Goal: Information Seeking & Learning: Learn about a topic

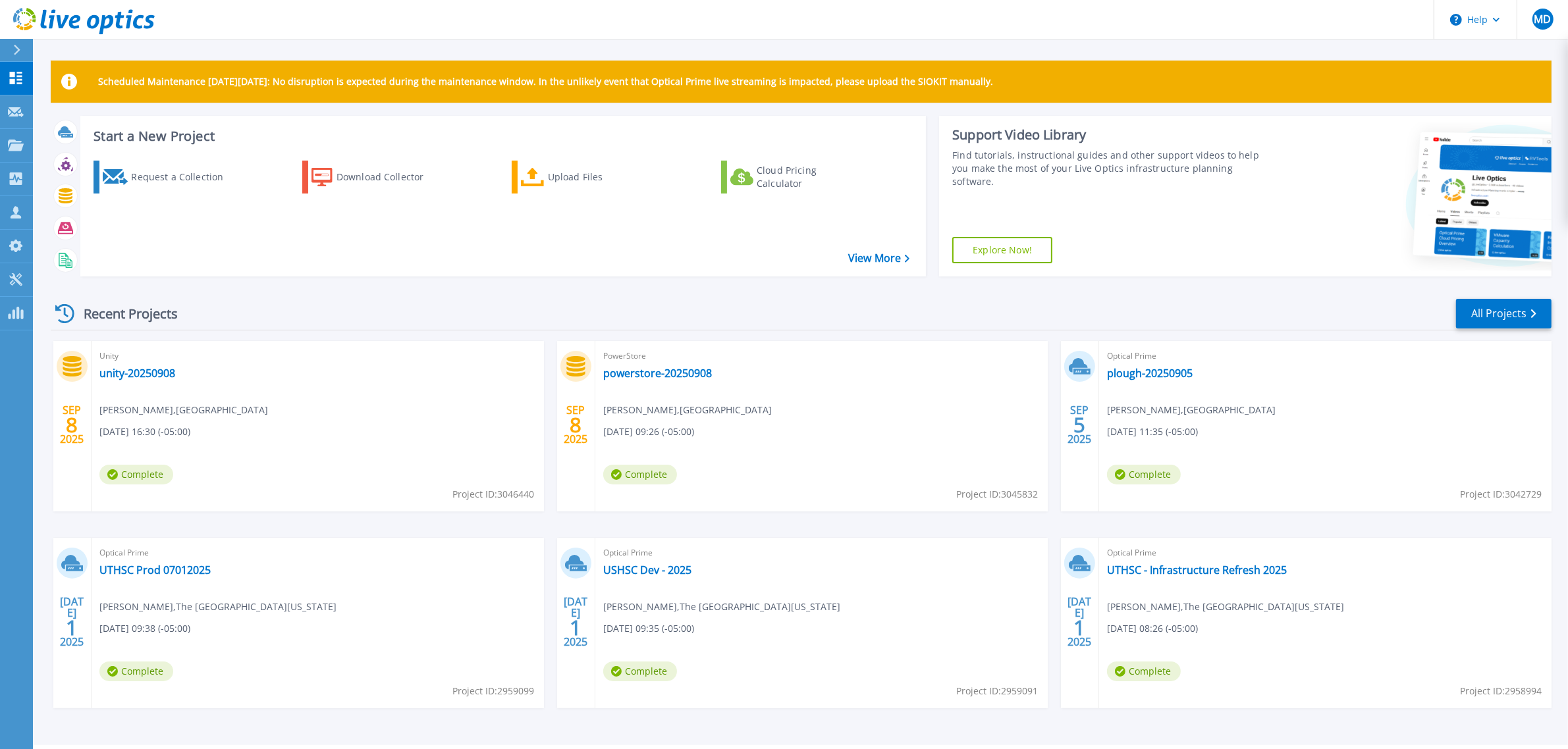
scroll to position [35, 0]
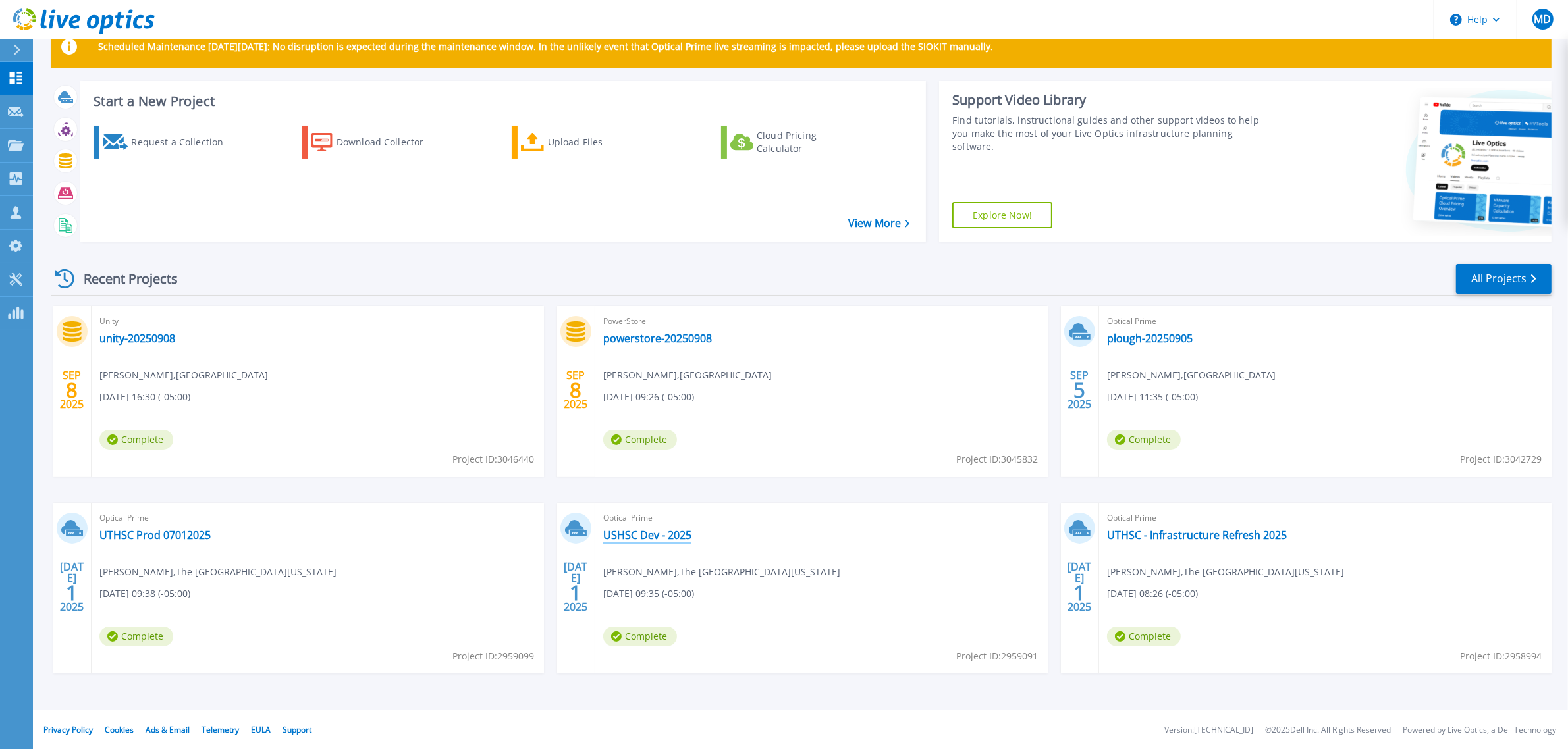
click at [644, 539] on link "USHSC Dev - 2025" at bounding box center [647, 535] width 88 height 13
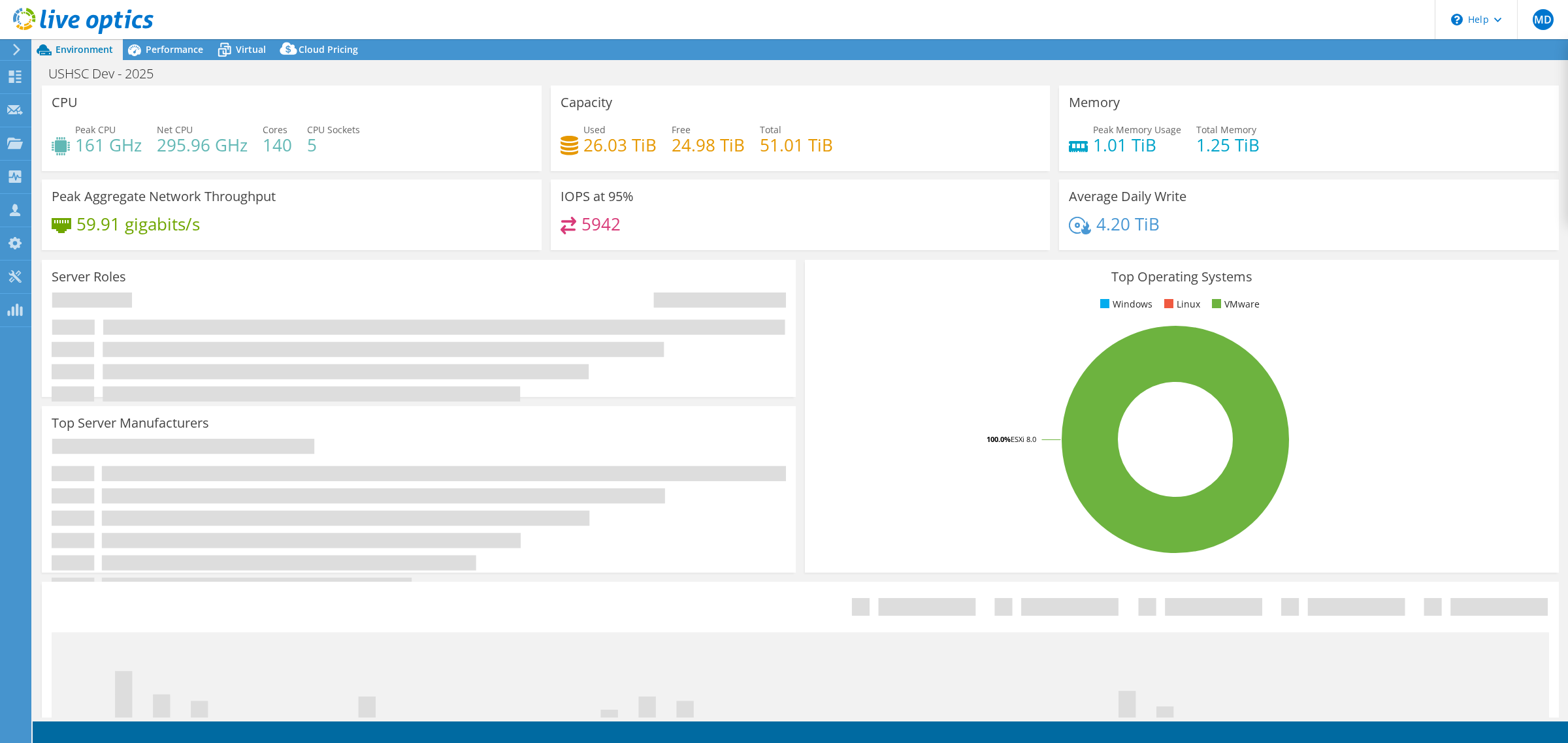
select select "USD"
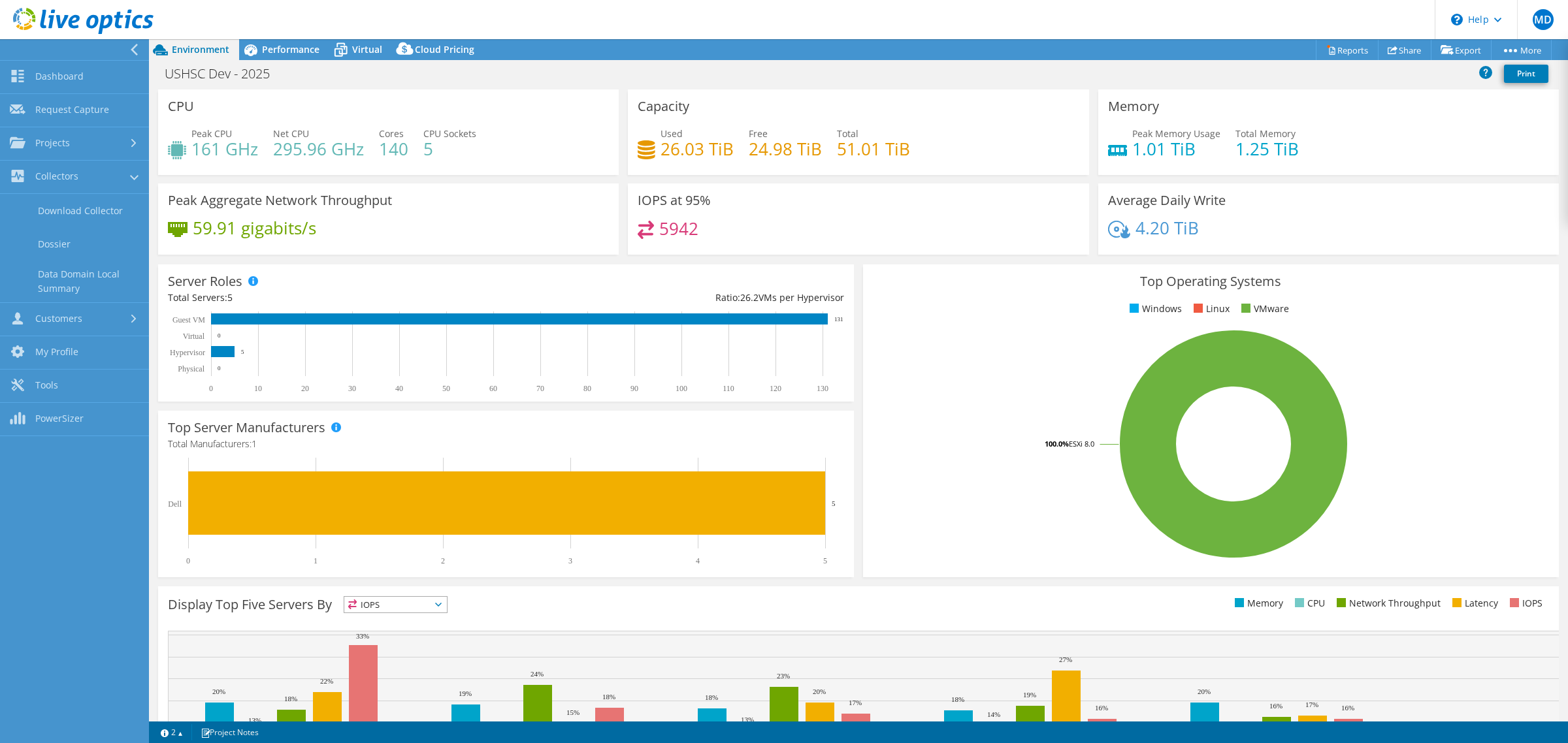
click at [392, 18] on header "MD Channel Partner Mark Denham mark.denham@ahead.com Ahead My Profile Log Out \…" at bounding box center [784, 19] width 1568 height 39
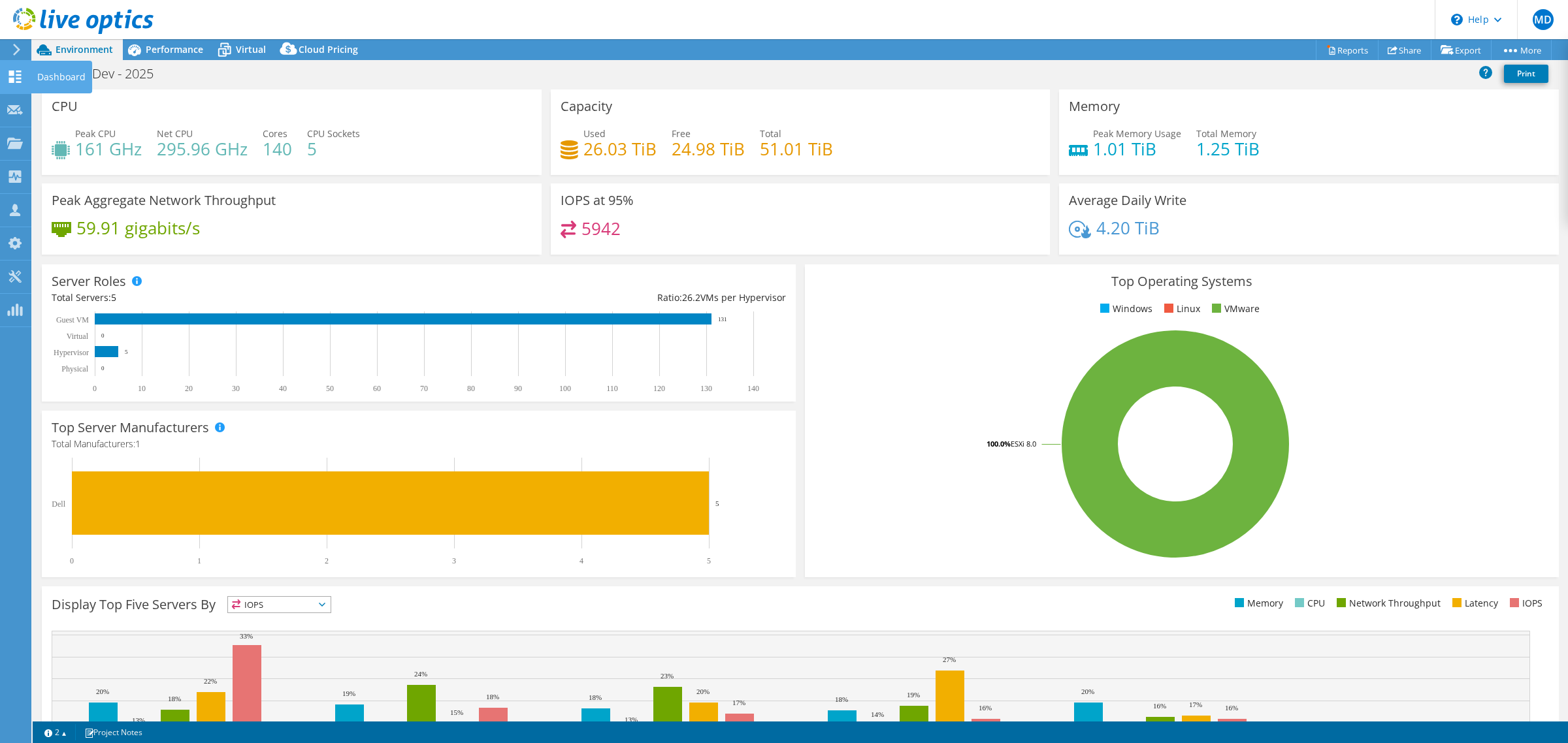
click at [17, 76] on icon at bounding box center [15, 77] width 16 height 13
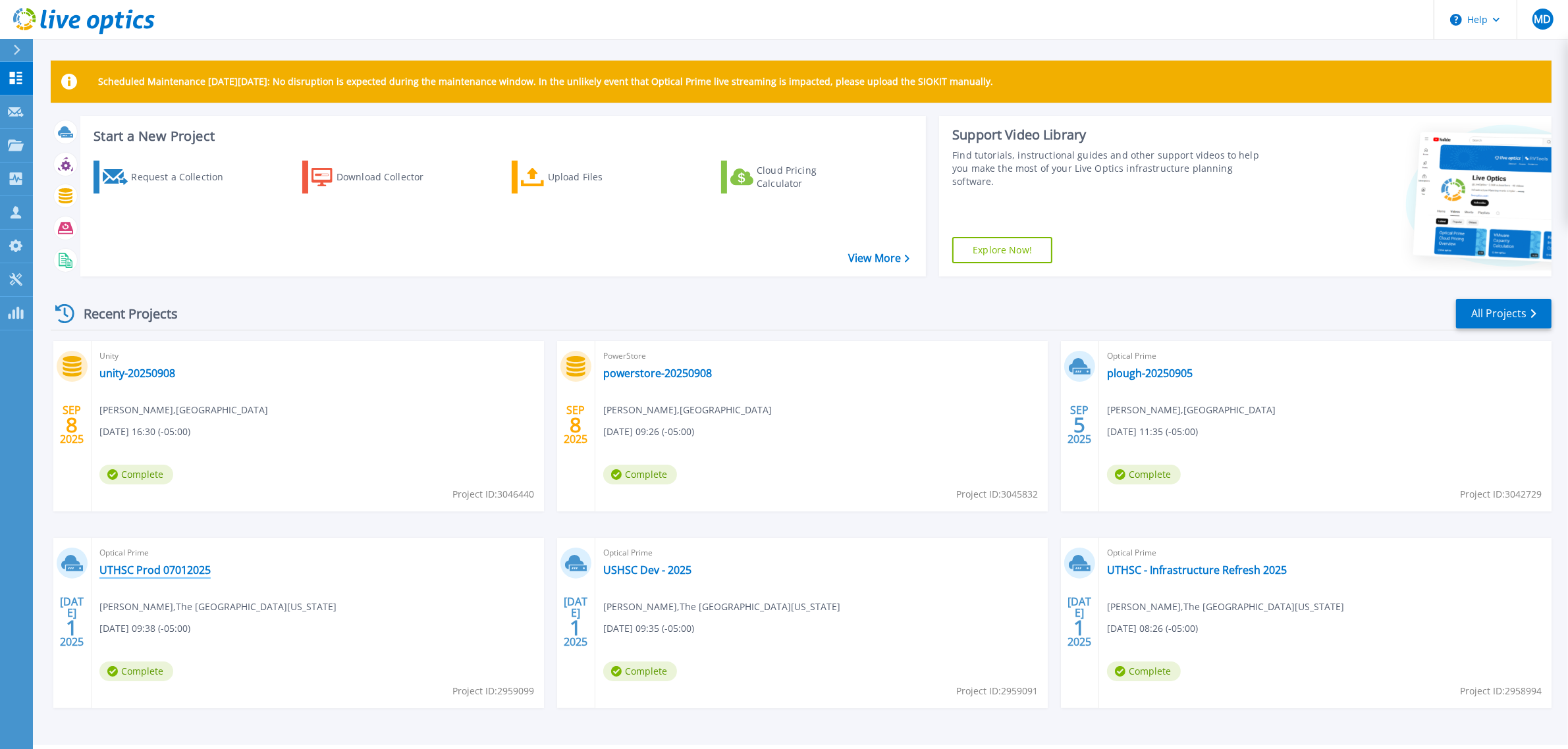
click at [149, 564] on link "UTHSC Prod 07012025" at bounding box center [155, 570] width 112 height 13
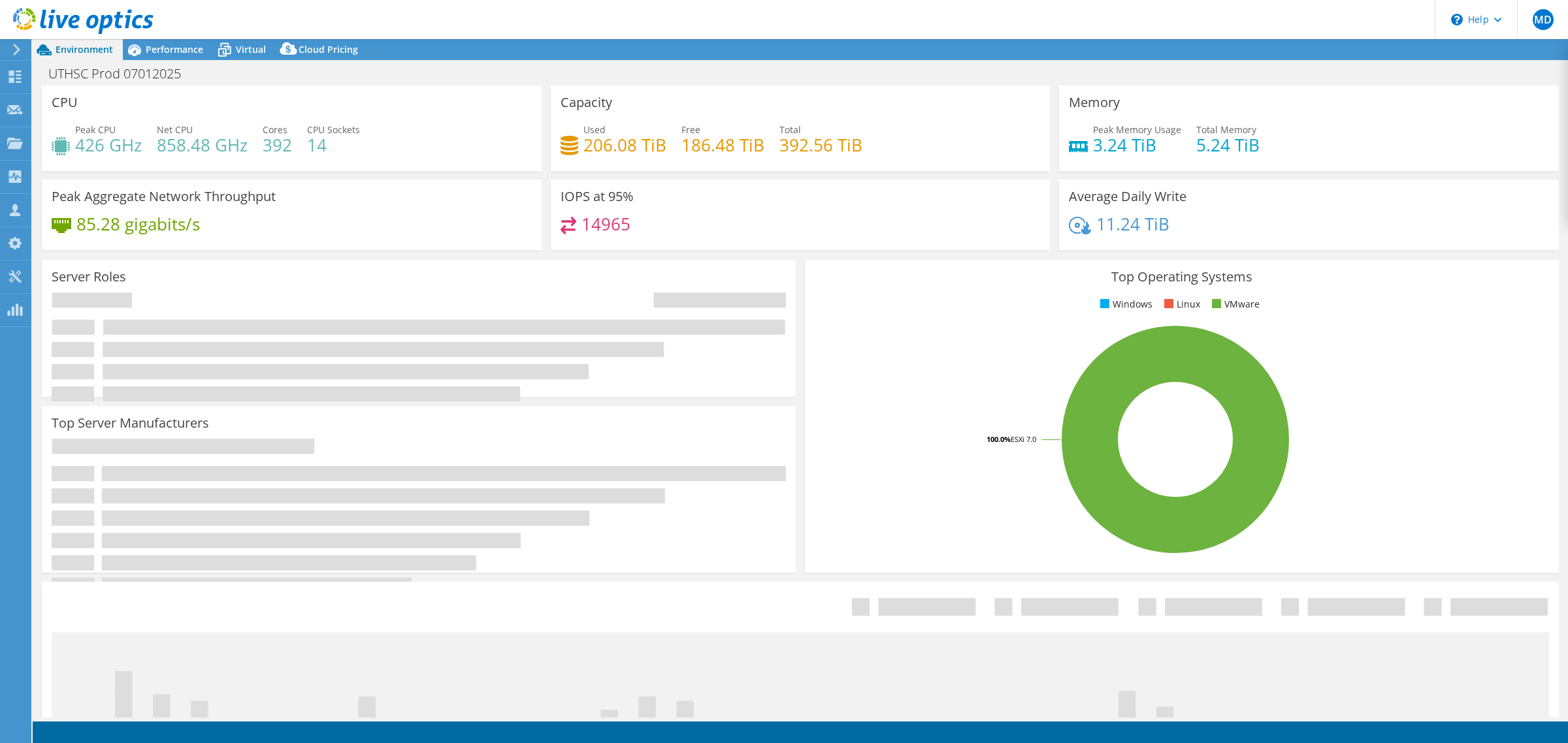
select select "USD"
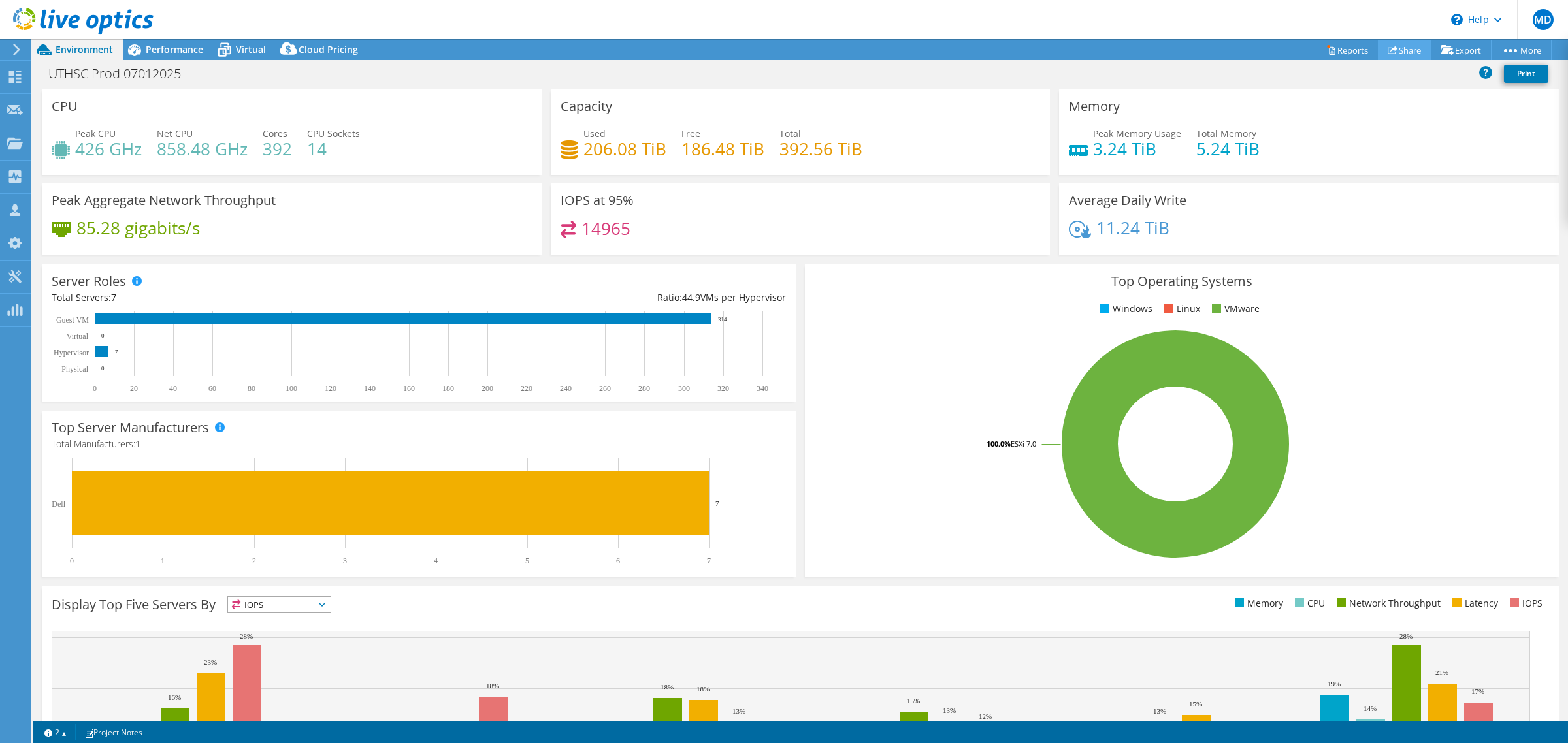
click at [1394, 45] on link "Share" at bounding box center [1404, 49] width 53 height 20
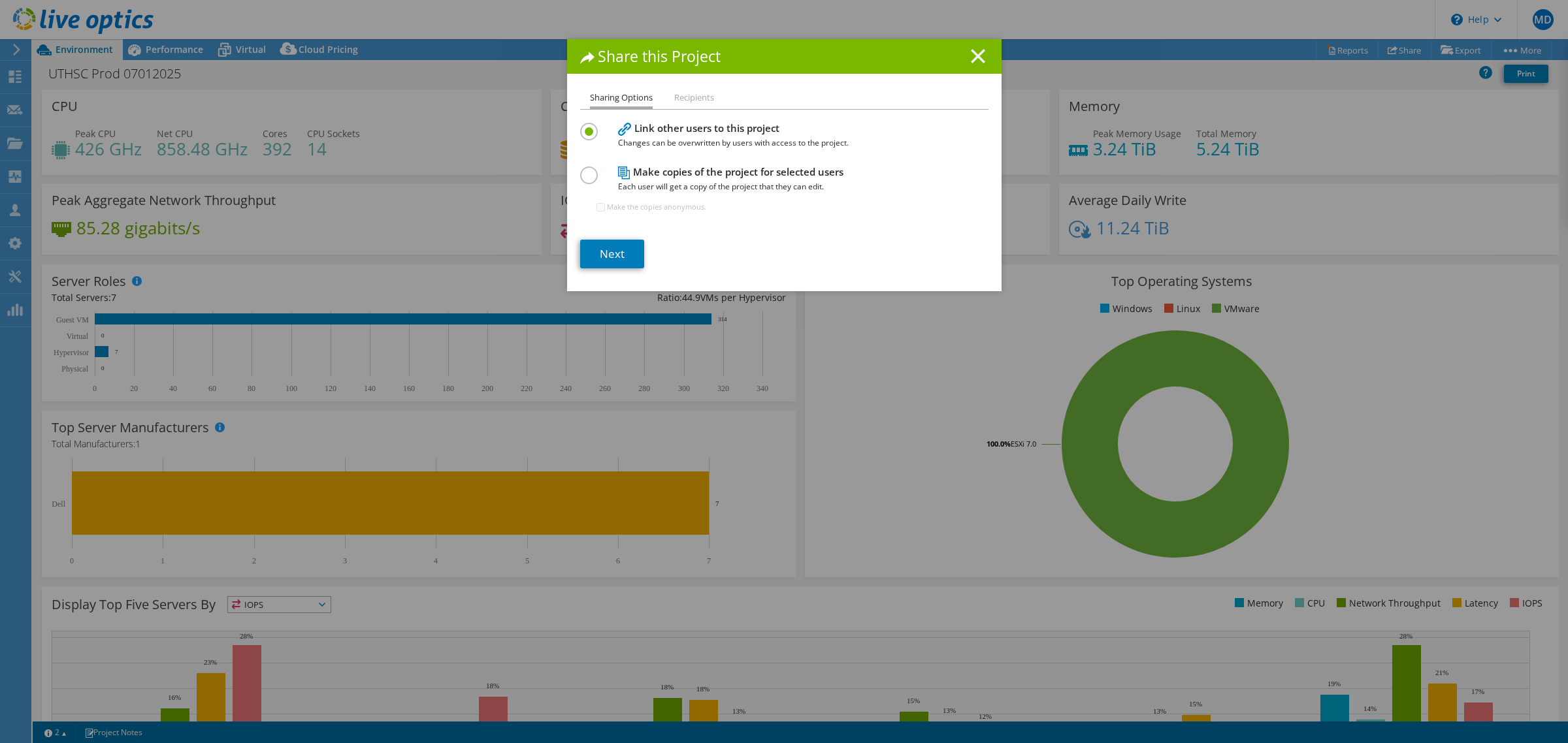
click at [971, 53] on icon at bounding box center [978, 57] width 14 height 14
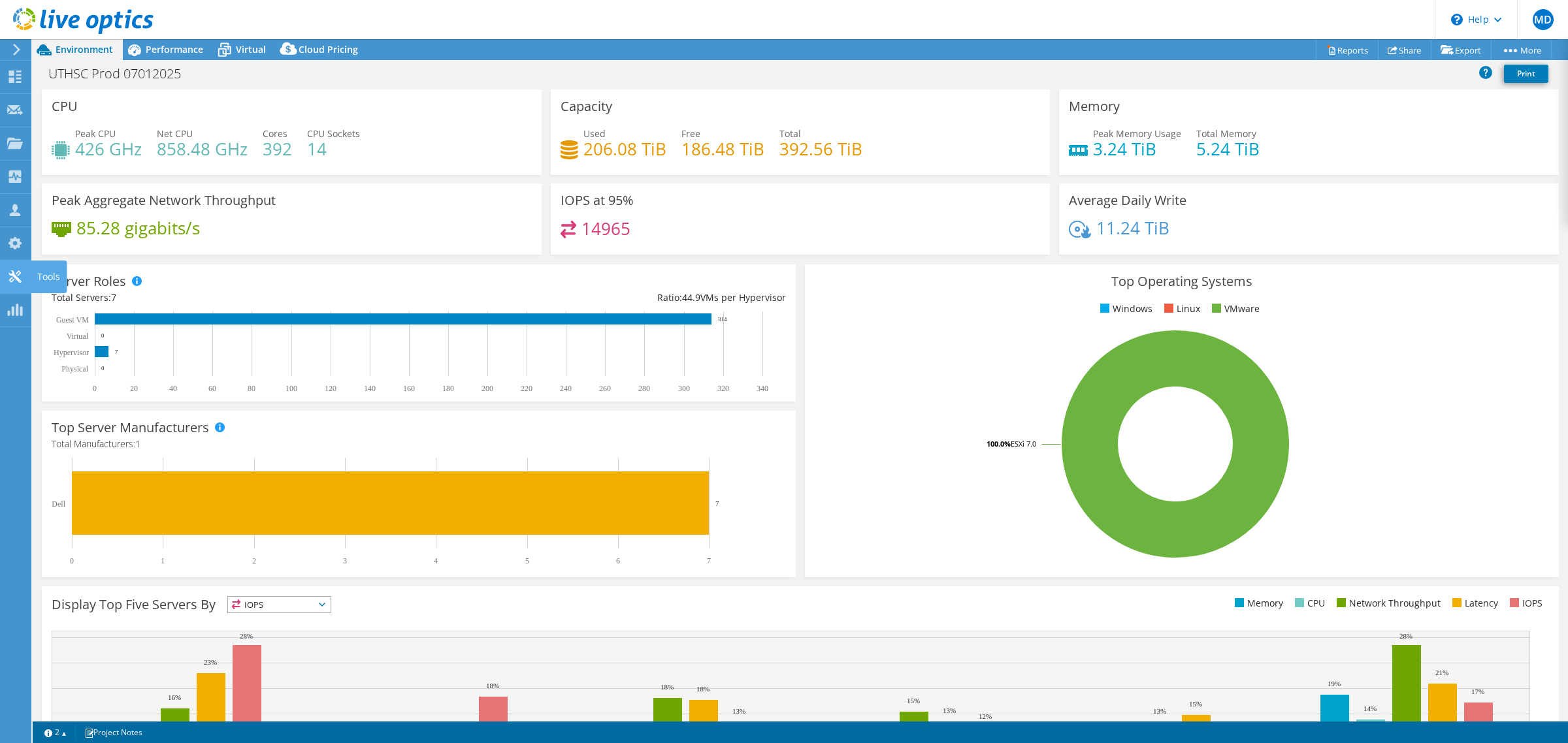
click at [18, 272] on icon at bounding box center [15, 277] width 16 height 13
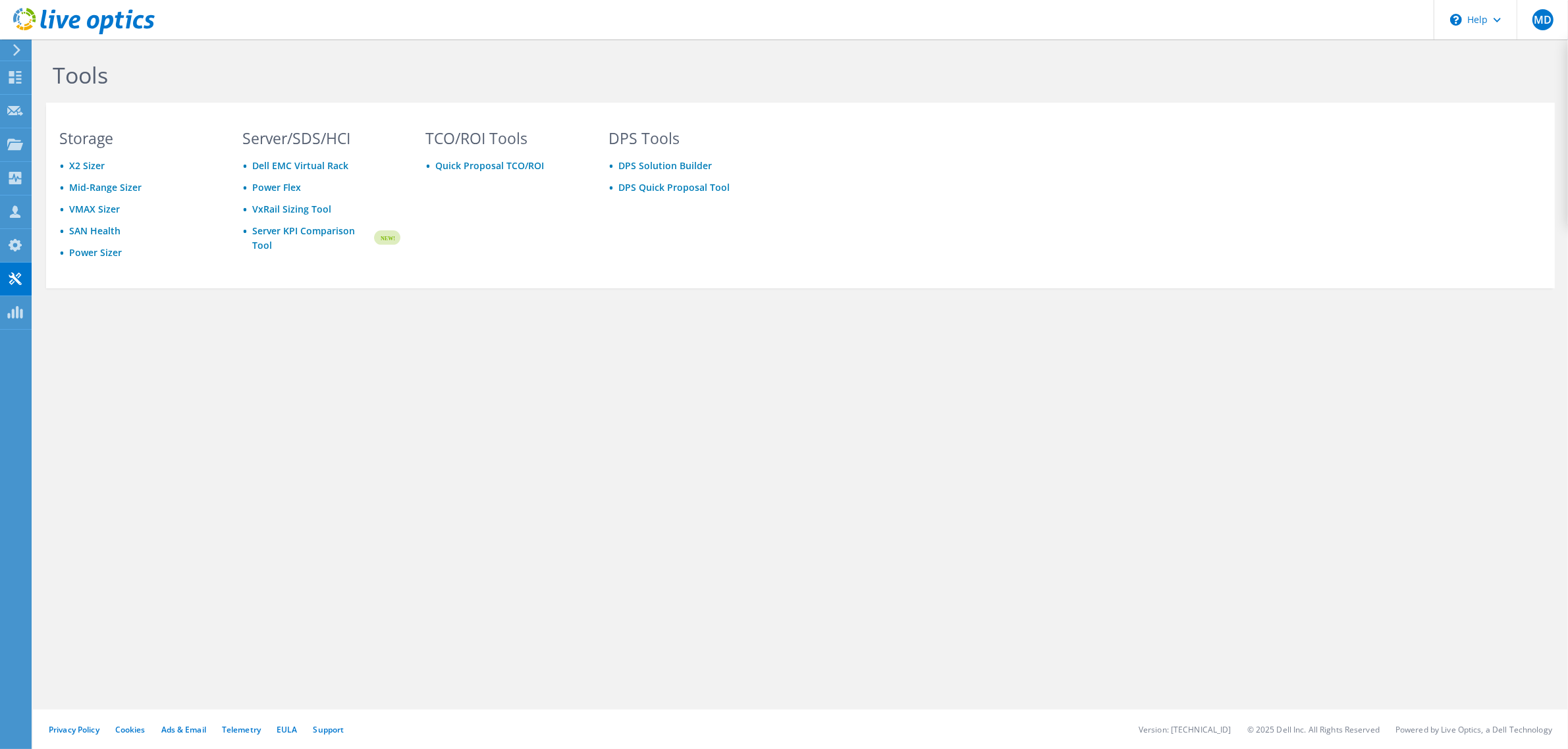
click at [489, 104] on section "Storage X2 Sizer Mid-Range Sizer VMAX Sizer SAN Health Power Sizer Server/SDS/H…" at bounding box center [800, 195] width 1509 height 185
click at [17, 47] on icon at bounding box center [17, 50] width 10 height 12
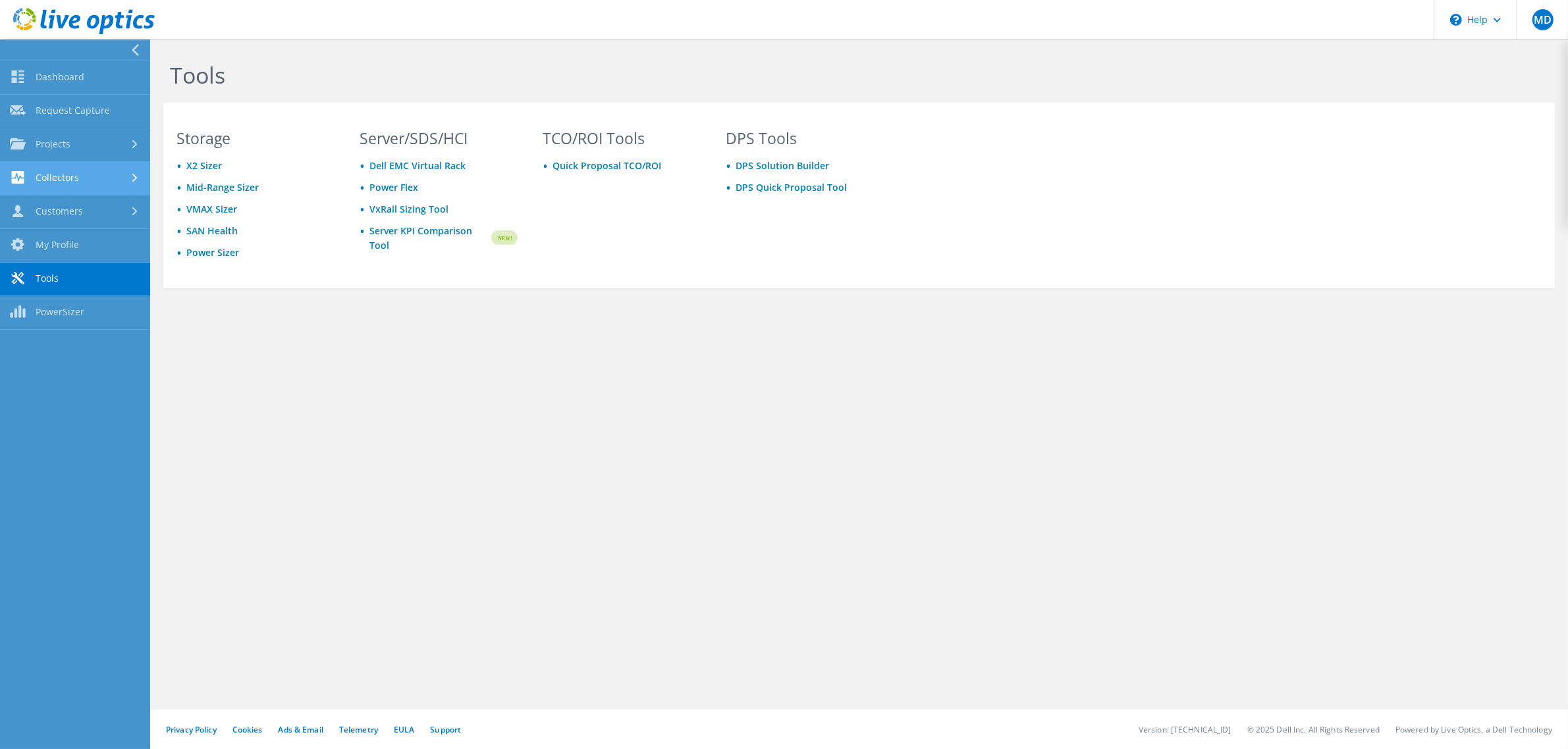
click at [100, 189] on link "Collectors" at bounding box center [75, 179] width 150 height 34
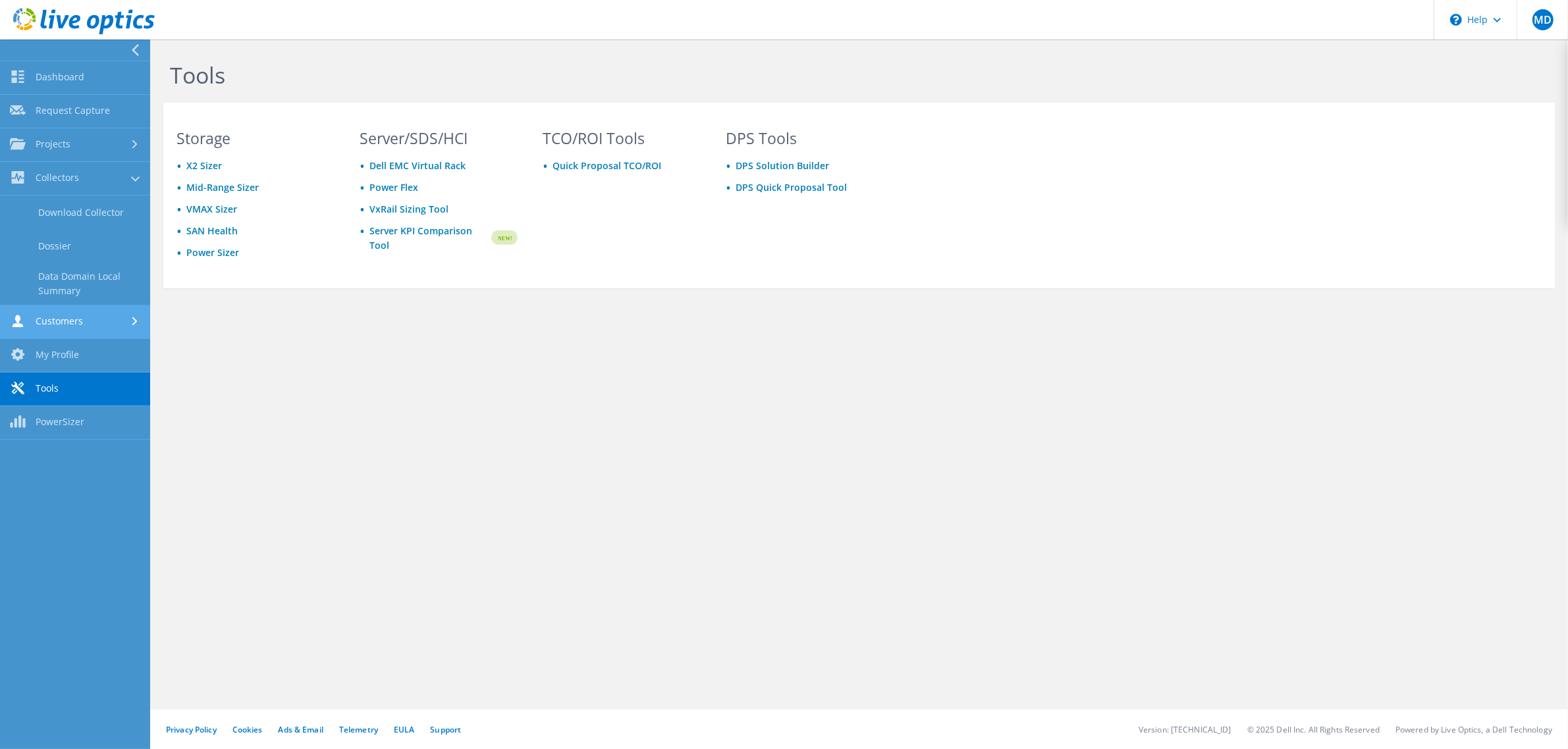
click at [67, 320] on link "Customers" at bounding box center [75, 323] width 150 height 34
click at [74, 311] on link "My Profile" at bounding box center [75, 314] width 150 height 34
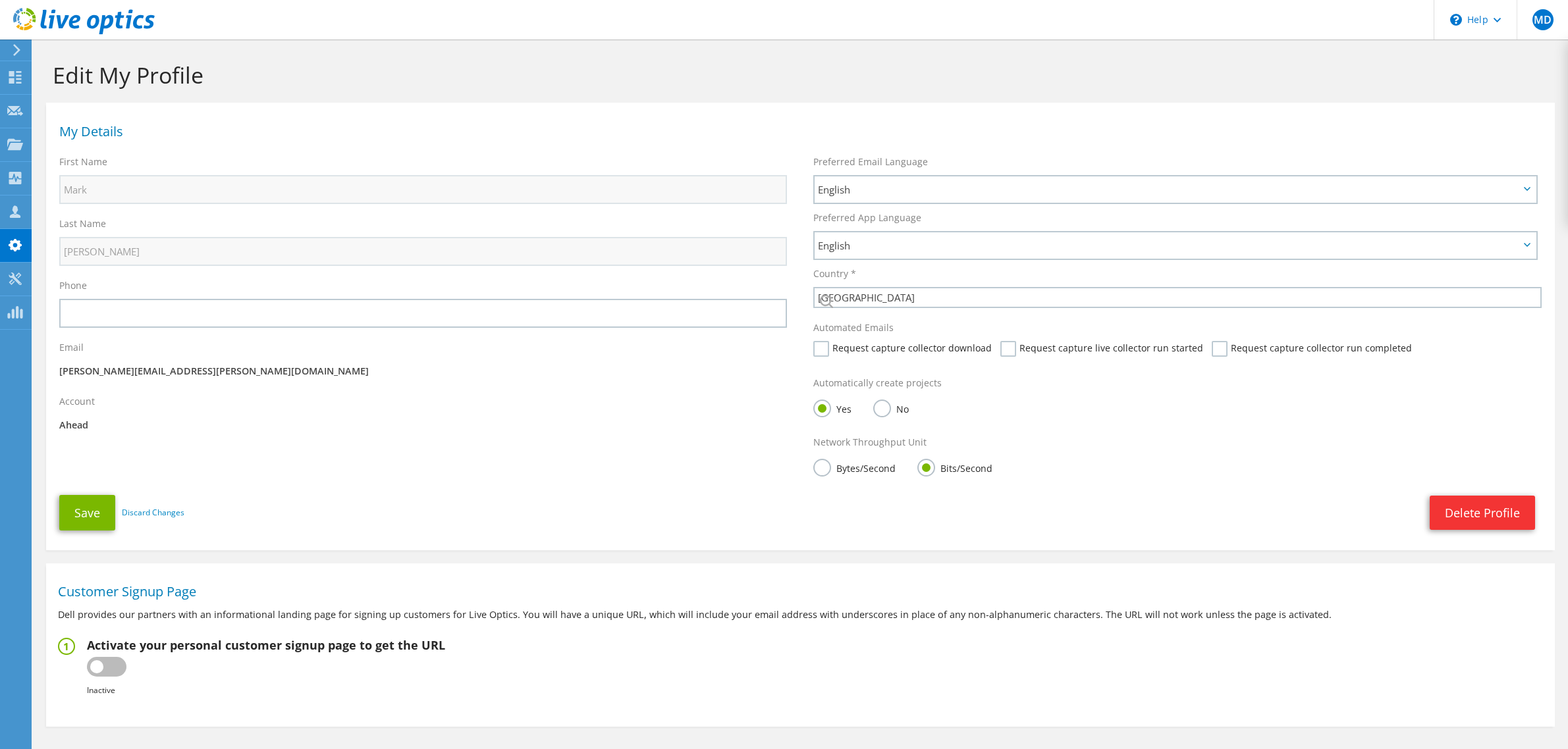
select select "224"
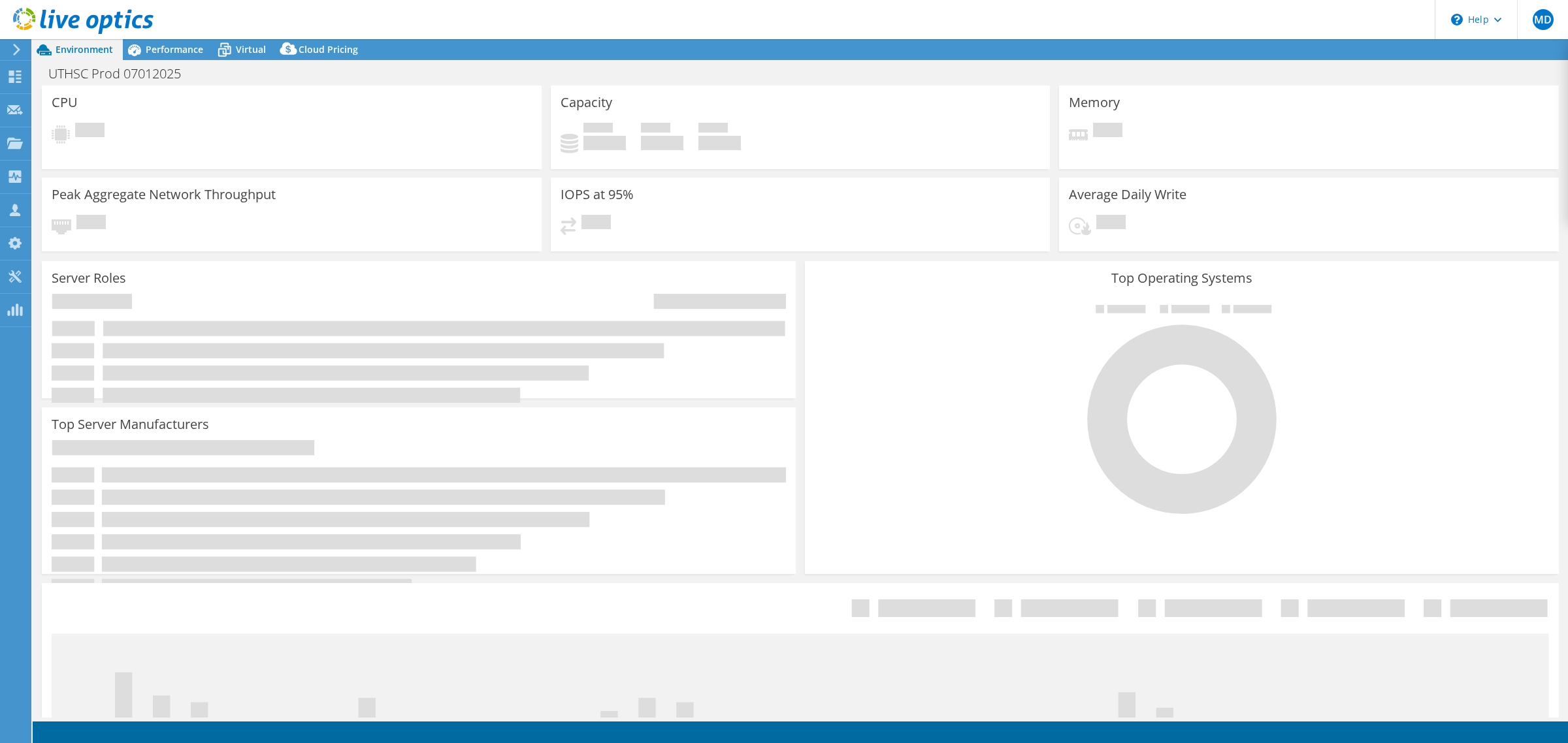
select select "USD"
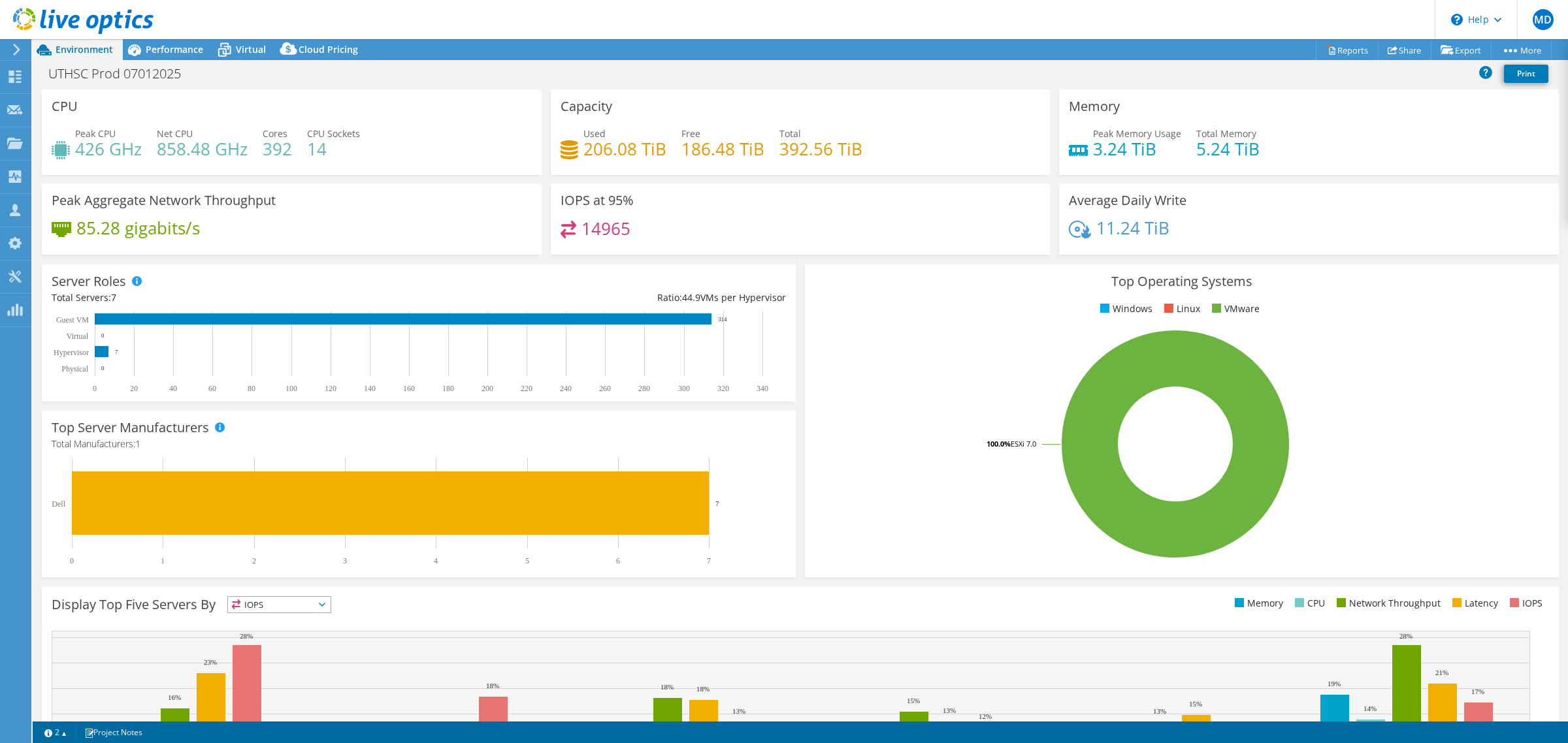
scroll to position [127, 0]
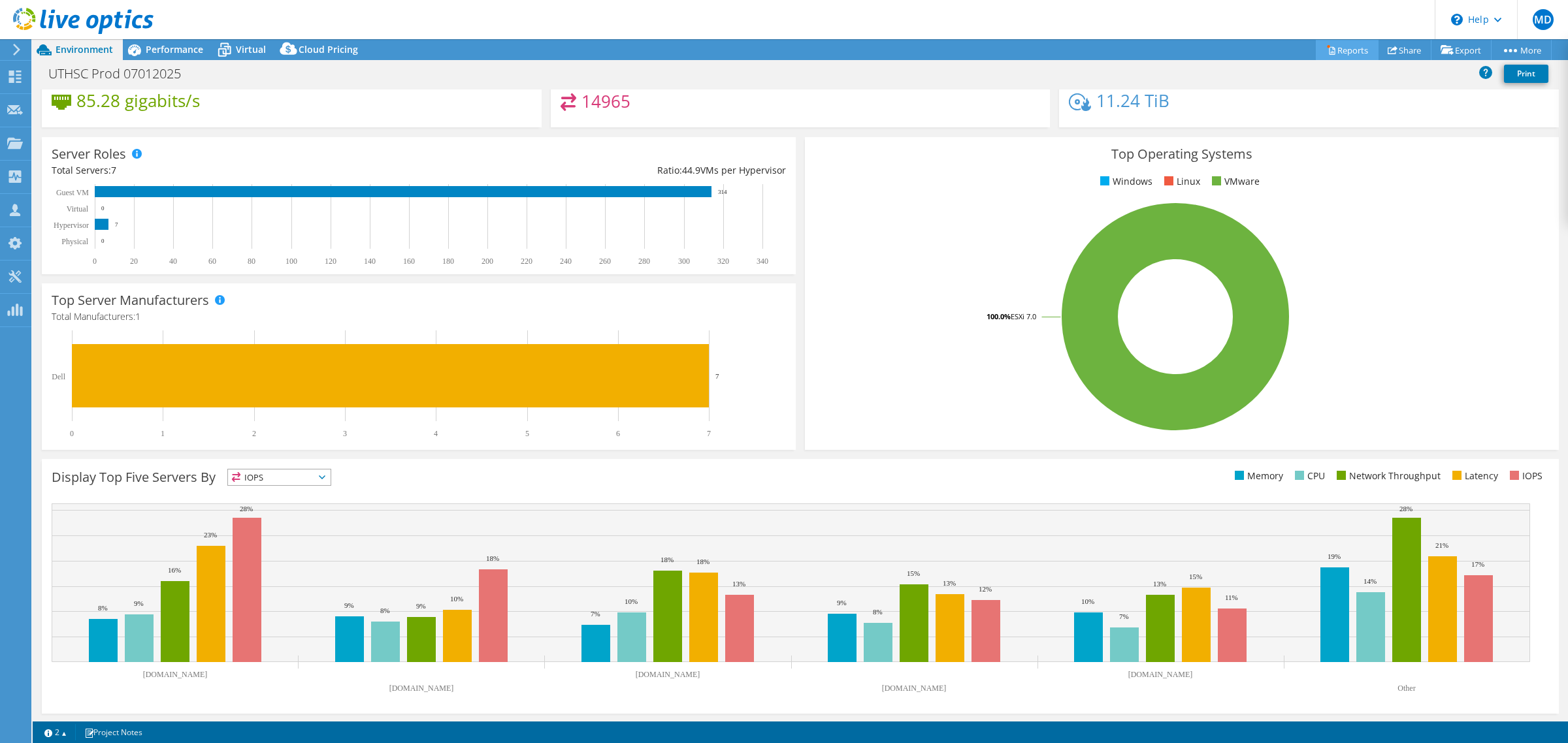
click at [1353, 49] on link "Reports" at bounding box center [1347, 49] width 63 height 20
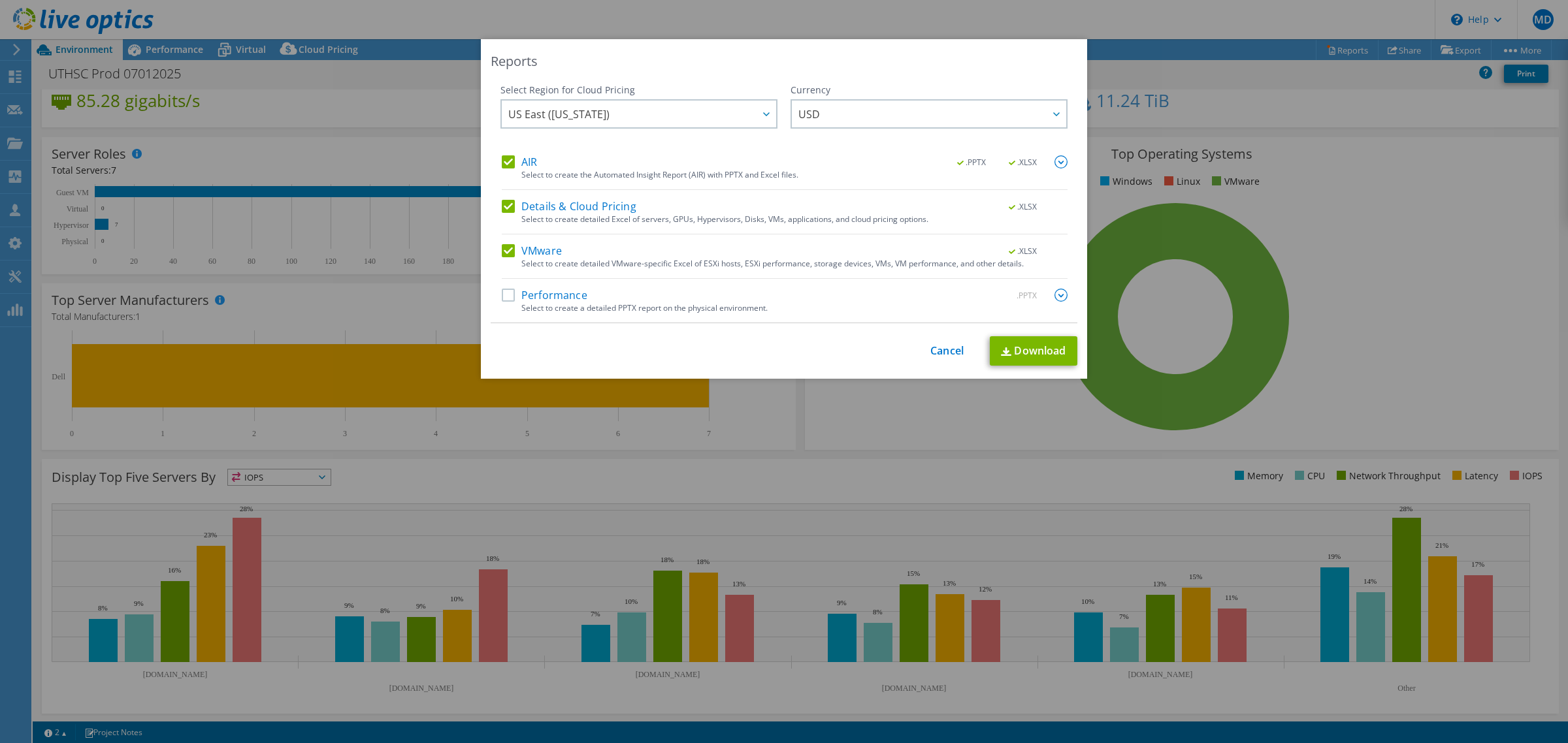
click at [1390, 237] on div "Reports Select Region for Cloud Pricing Asia Pacific (Hong Kong) Asia Pacific (…" at bounding box center [784, 371] width 1568 height 665
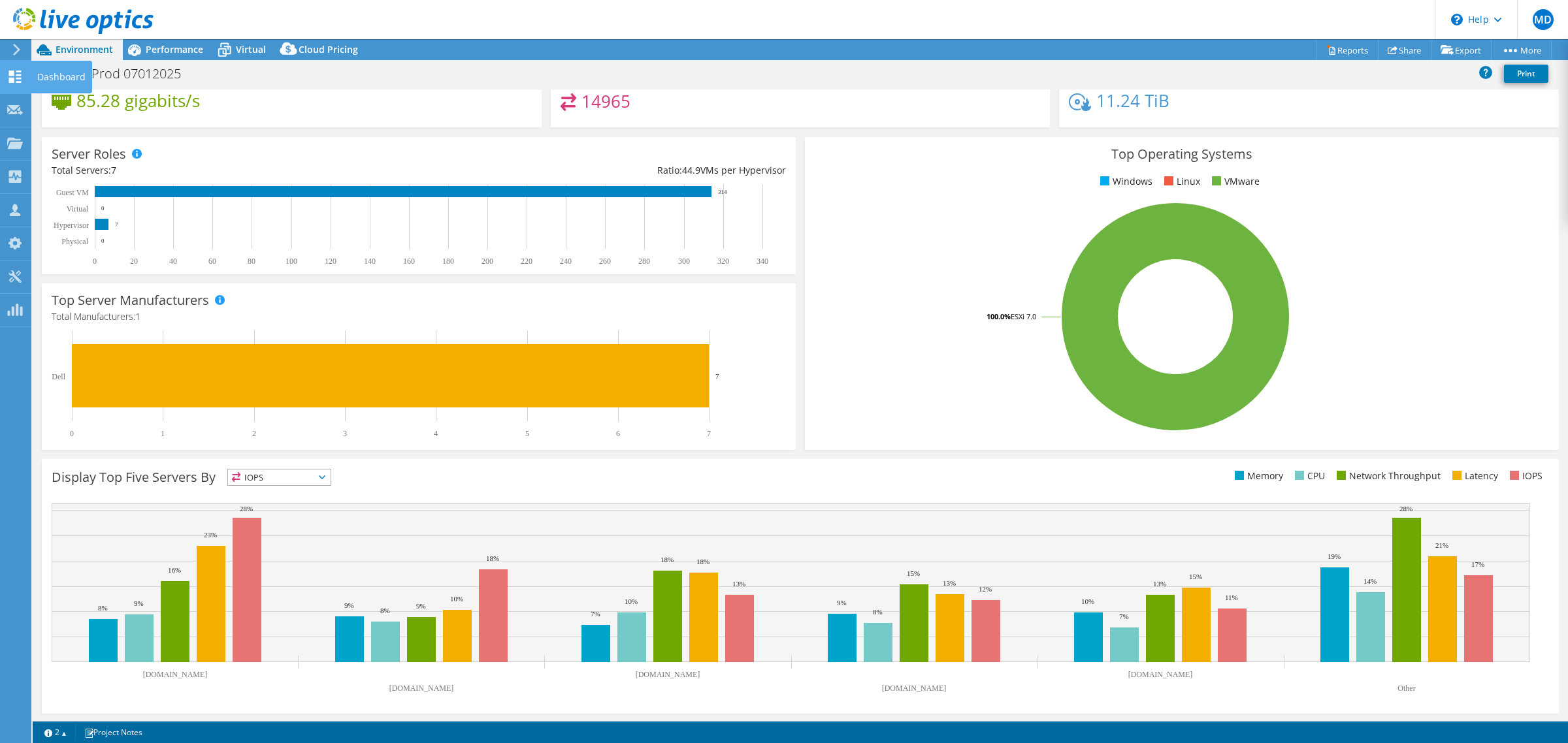
click at [14, 76] on icon at bounding box center [15, 77] width 16 height 13
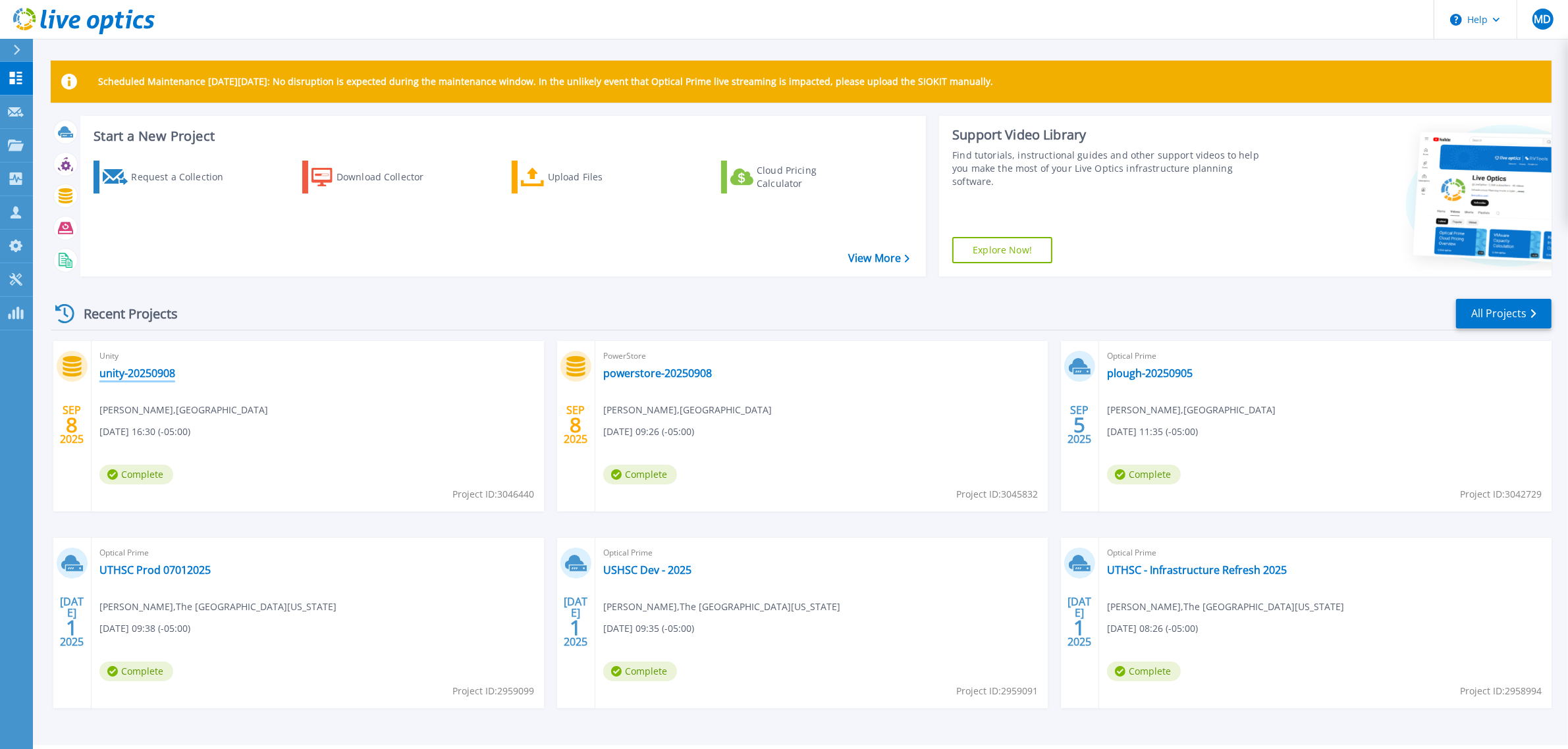
click at [136, 367] on link "unity-20250908" at bounding box center [137, 373] width 75 height 13
click at [675, 374] on link "powerstore-20250908" at bounding box center [657, 373] width 108 height 13
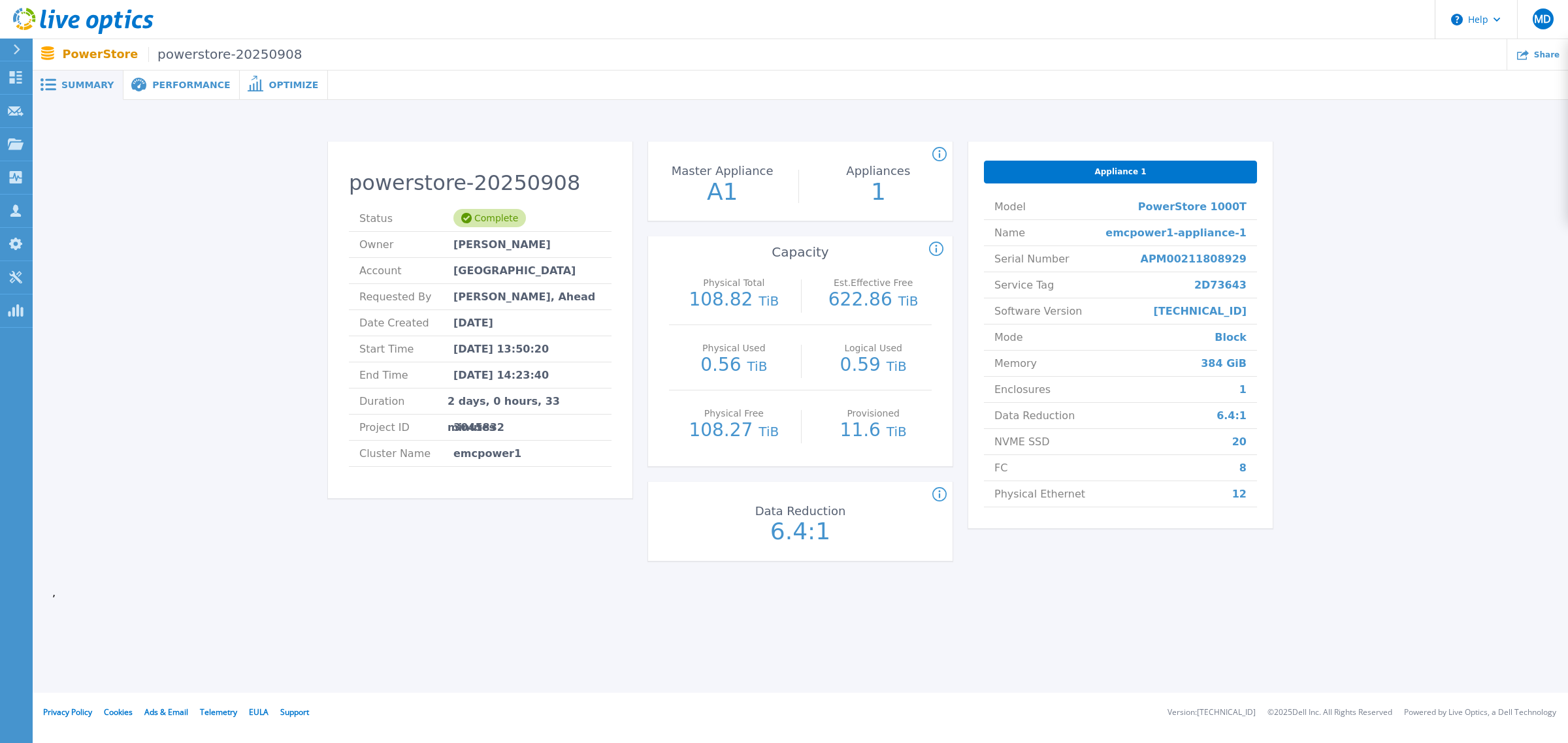
click at [183, 82] on span "Performance" at bounding box center [191, 84] width 78 height 9
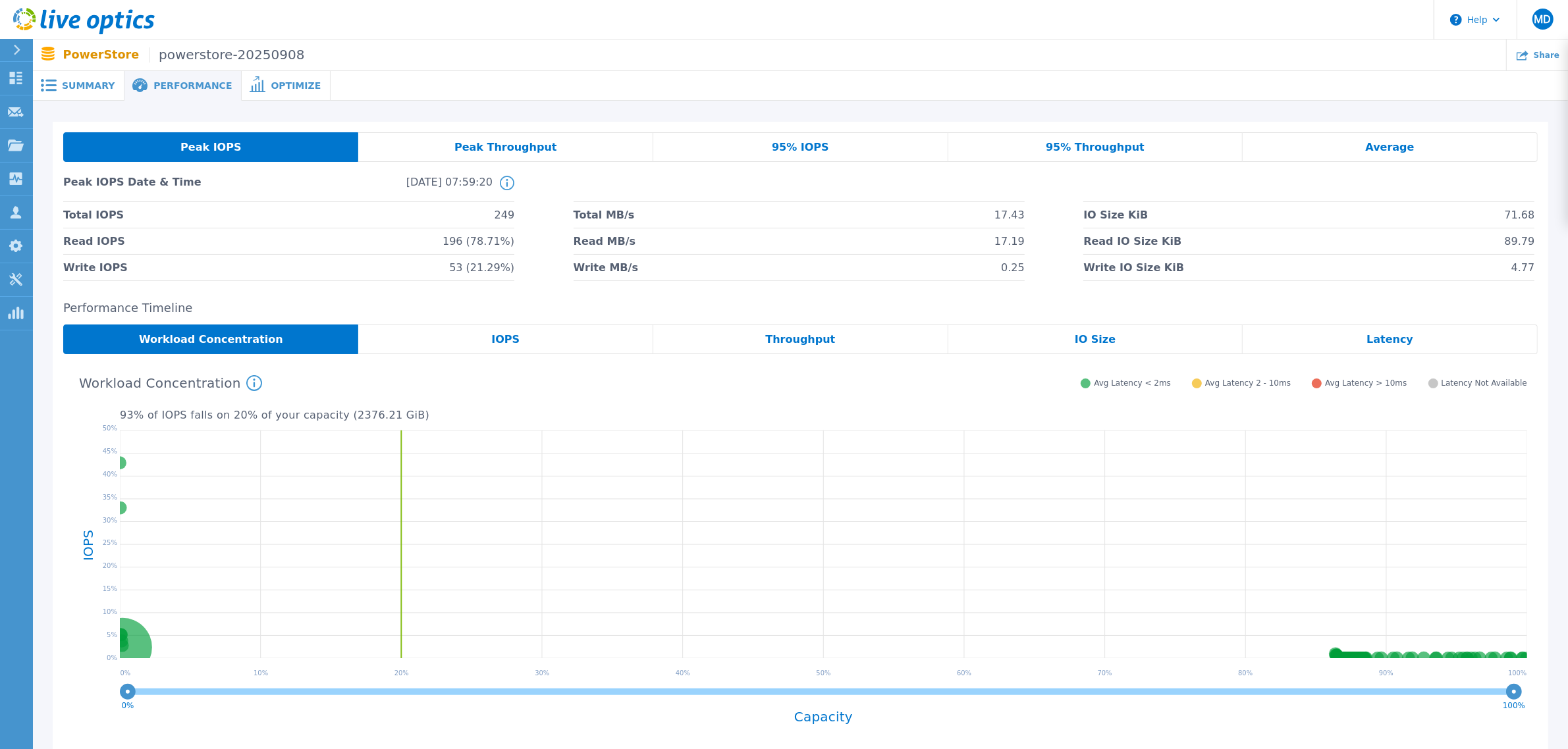
click at [273, 81] on span "Optimize" at bounding box center [295, 85] width 50 height 9
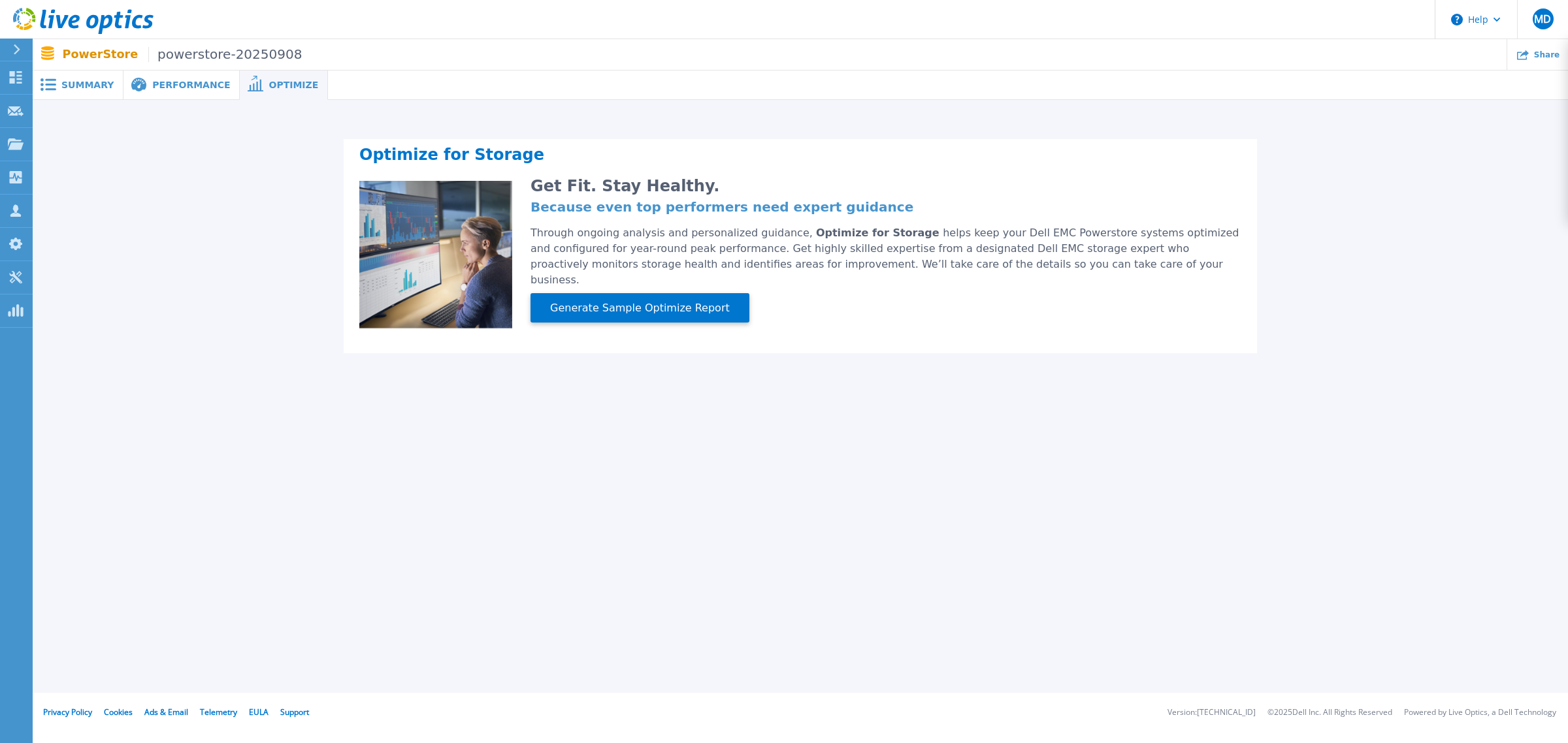
click at [165, 80] on span "Performance" at bounding box center [191, 84] width 78 height 9
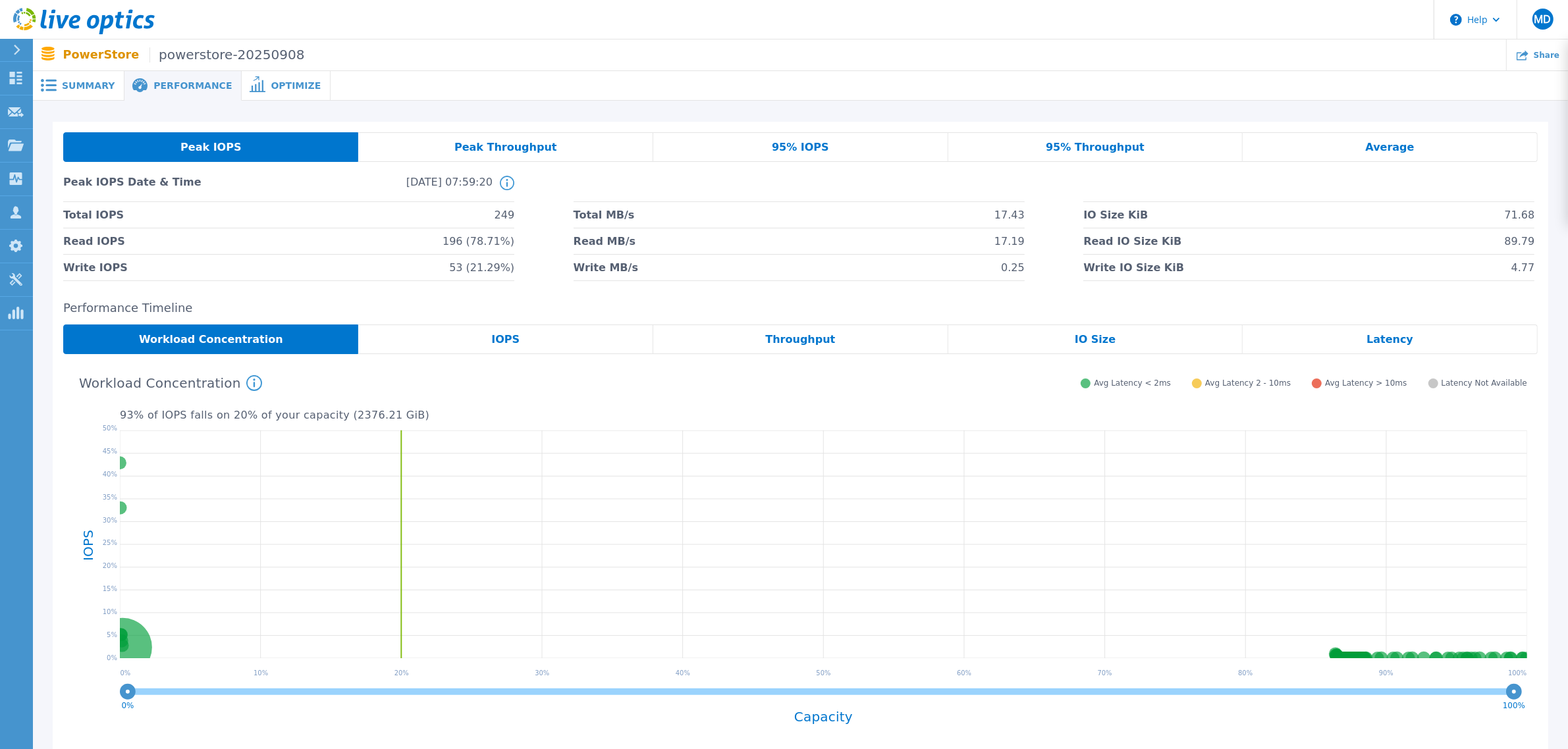
click at [93, 86] on span "Summary" at bounding box center [88, 85] width 53 height 9
